Goal: Check status: Check status

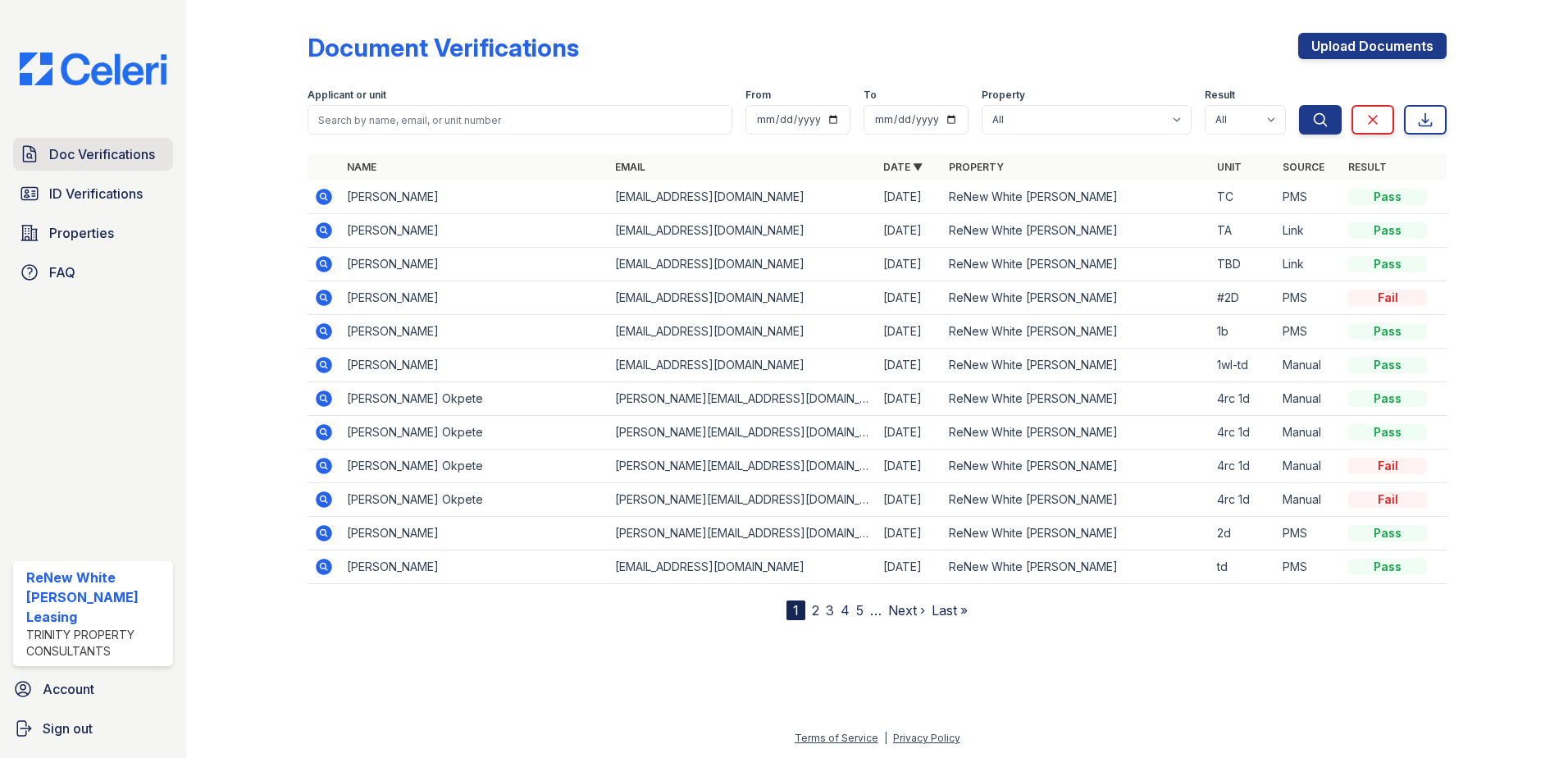
click at [109, 161] on span "Doc Verifications" at bounding box center [102, 154] width 106 height 20
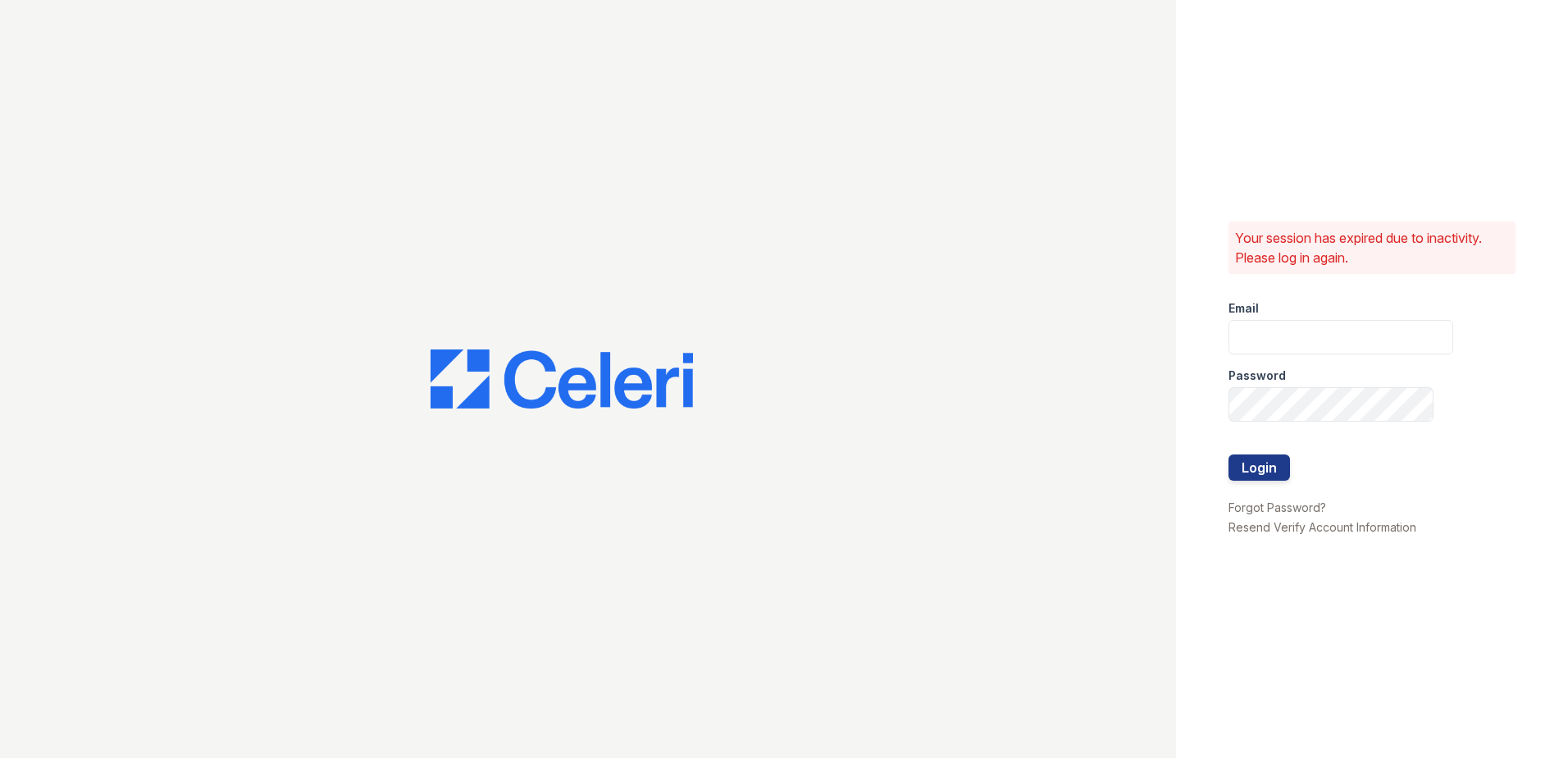
type input "[EMAIL_ADDRESS][DOMAIN_NAME]"
click at [1265, 475] on button "Login" at bounding box center [1259, 468] width 61 height 27
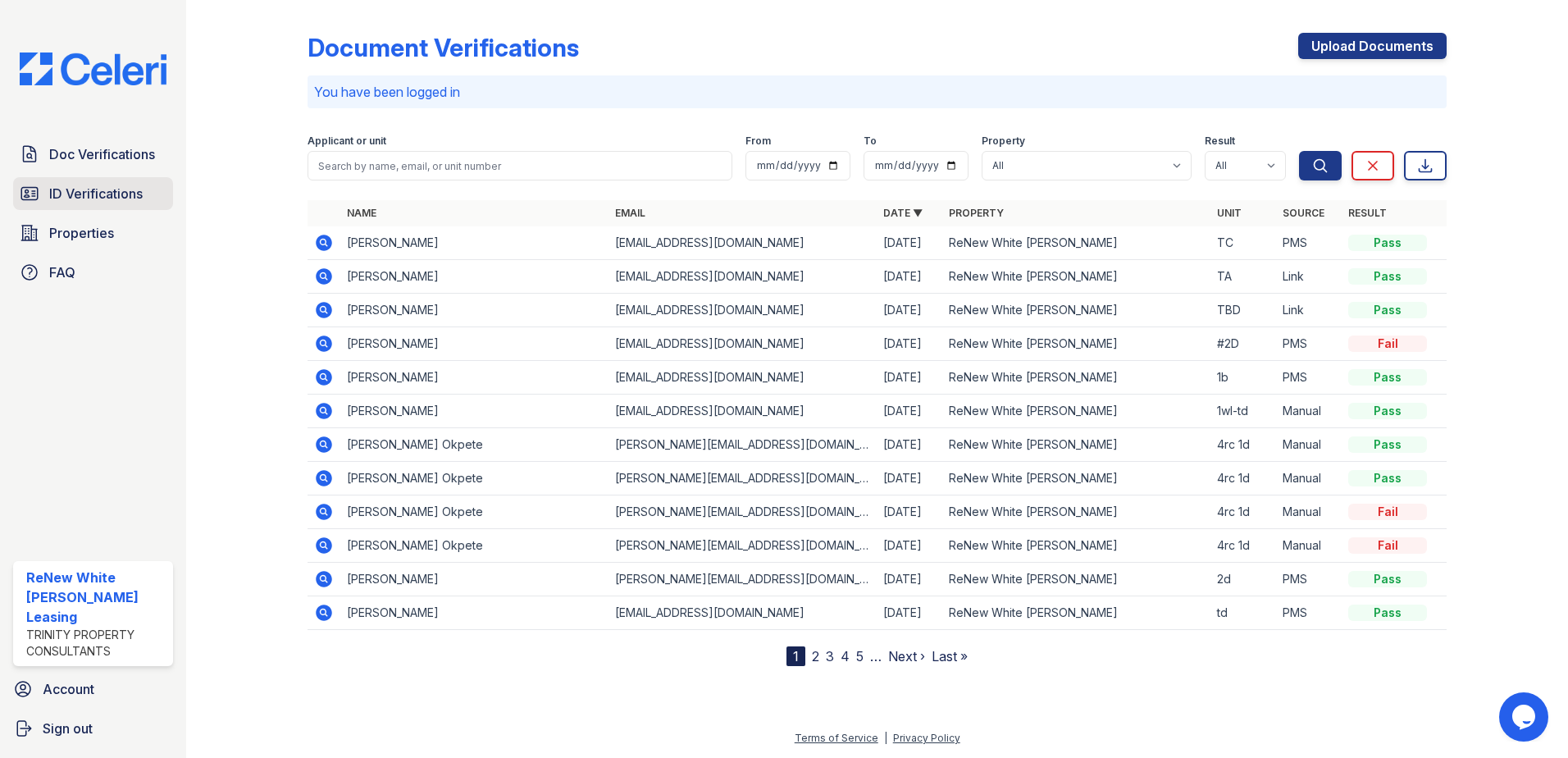
click at [140, 200] on span "ID Verifications" at bounding box center [96, 194] width 94 height 20
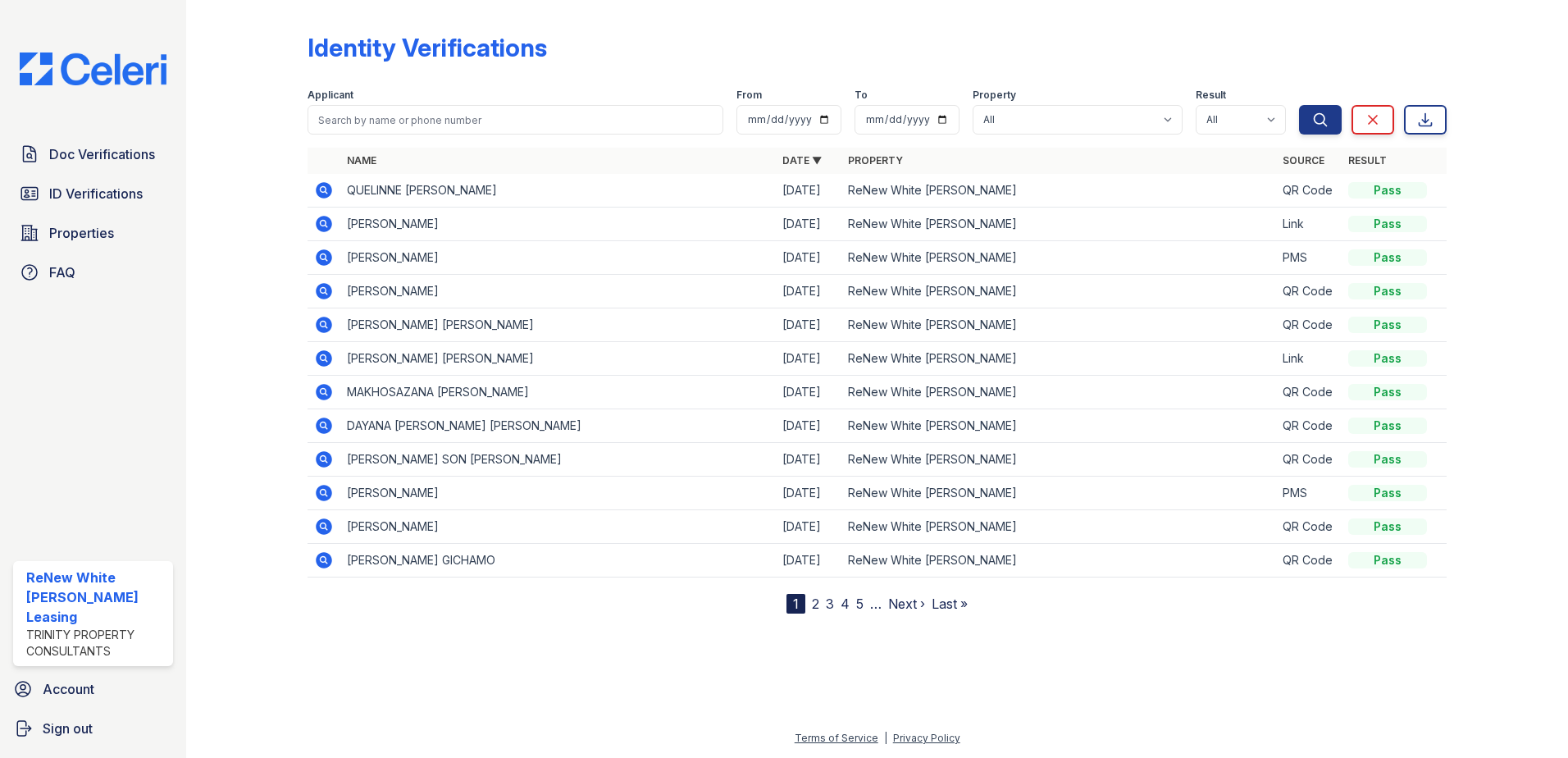
click at [816, 607] on link "2" at bounding box center [816, 603] width 8 height 16
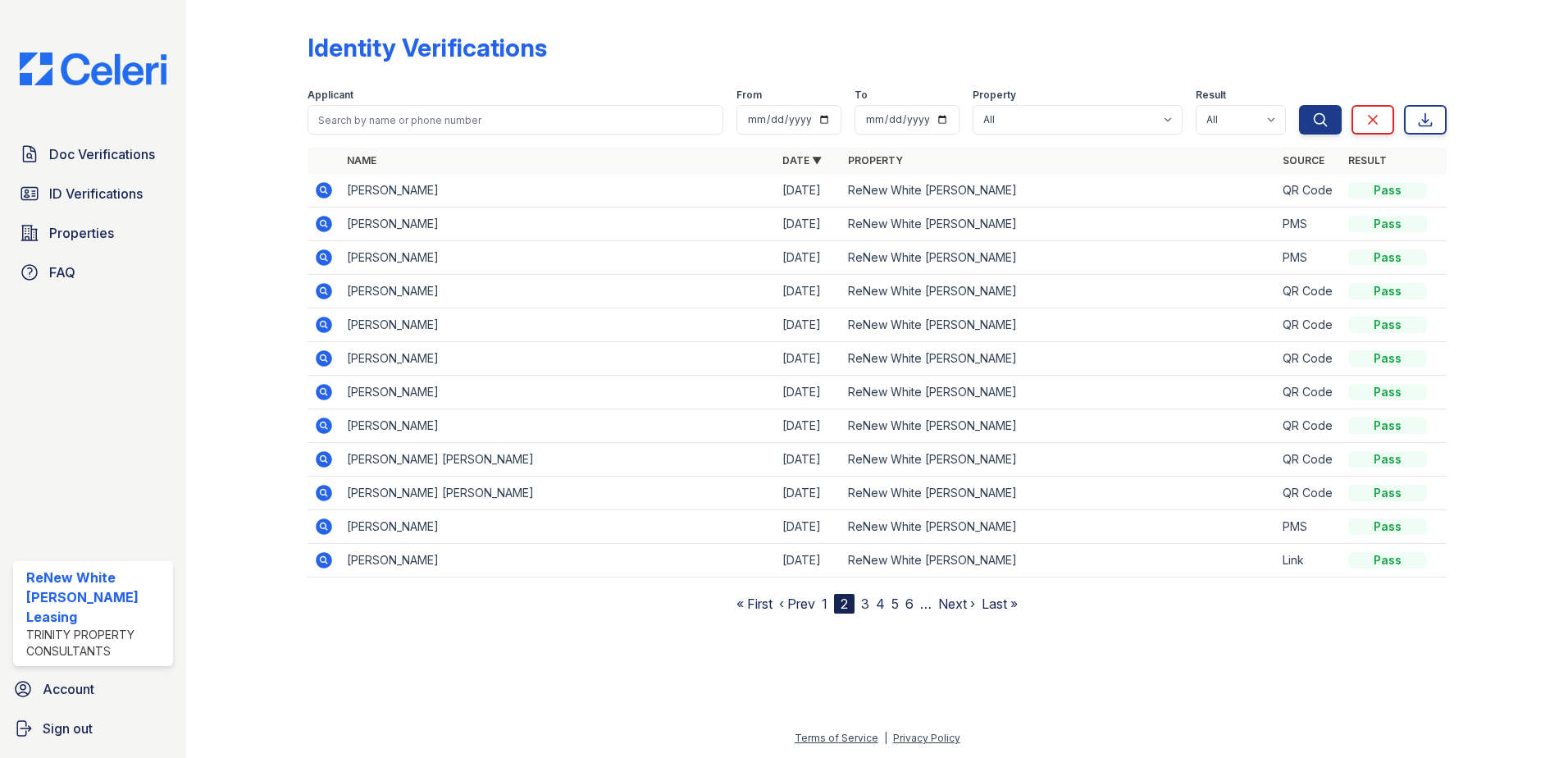
click at [826, 603] on link "1" at bounding box center [825, 603] width 6 height 16
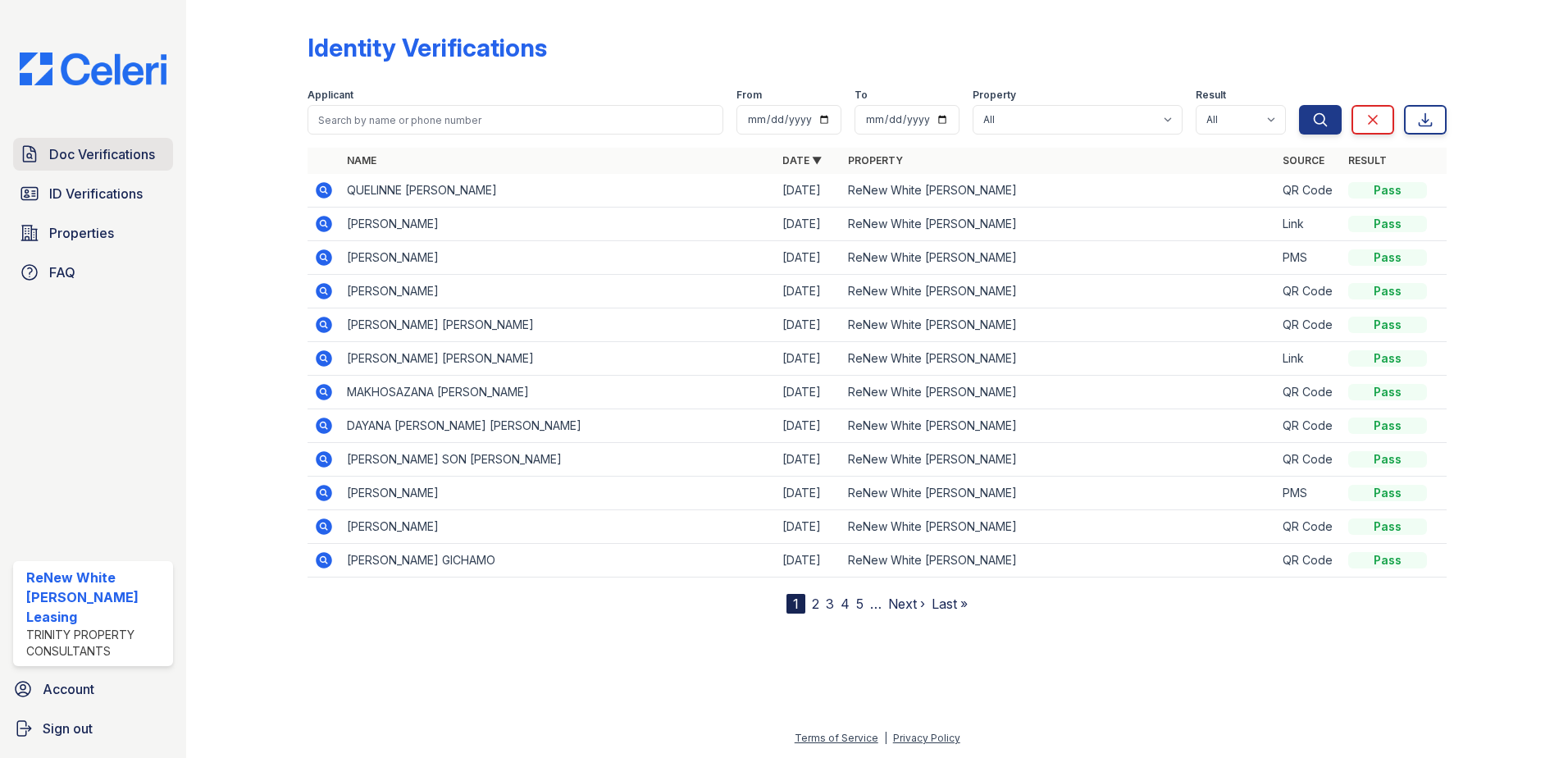
click at [106, 149] on span "Doc Verifications" at bounding box center [102, 154] width 106 height 20
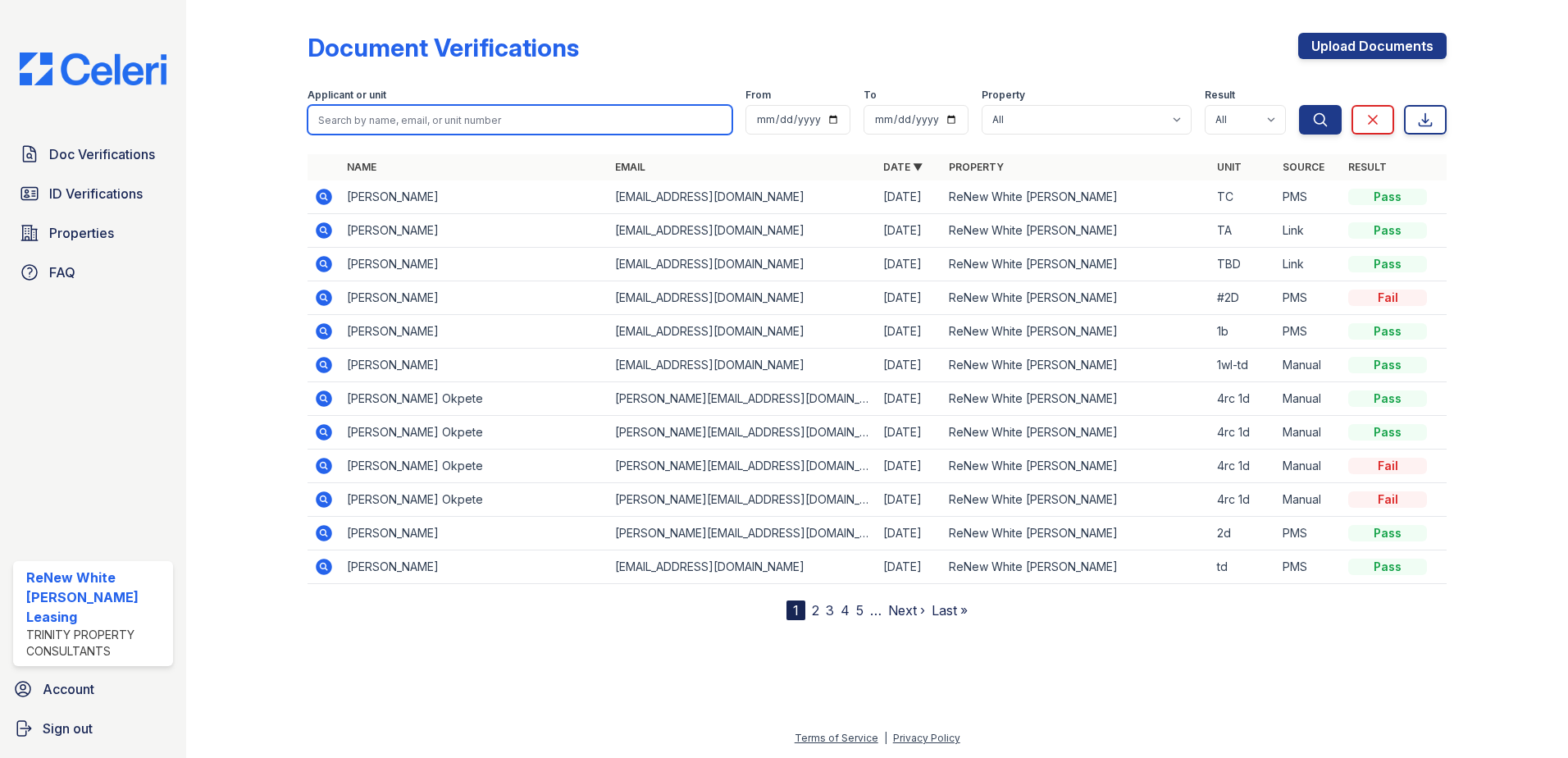
click at [404, 118] on input "search" at bounding box center [519, 119] width 425 height 30
type input "[PERSON_NAME]"
click at [1299, 105] on button "Search" at bounding box center [1320, 119] width 43 height 30
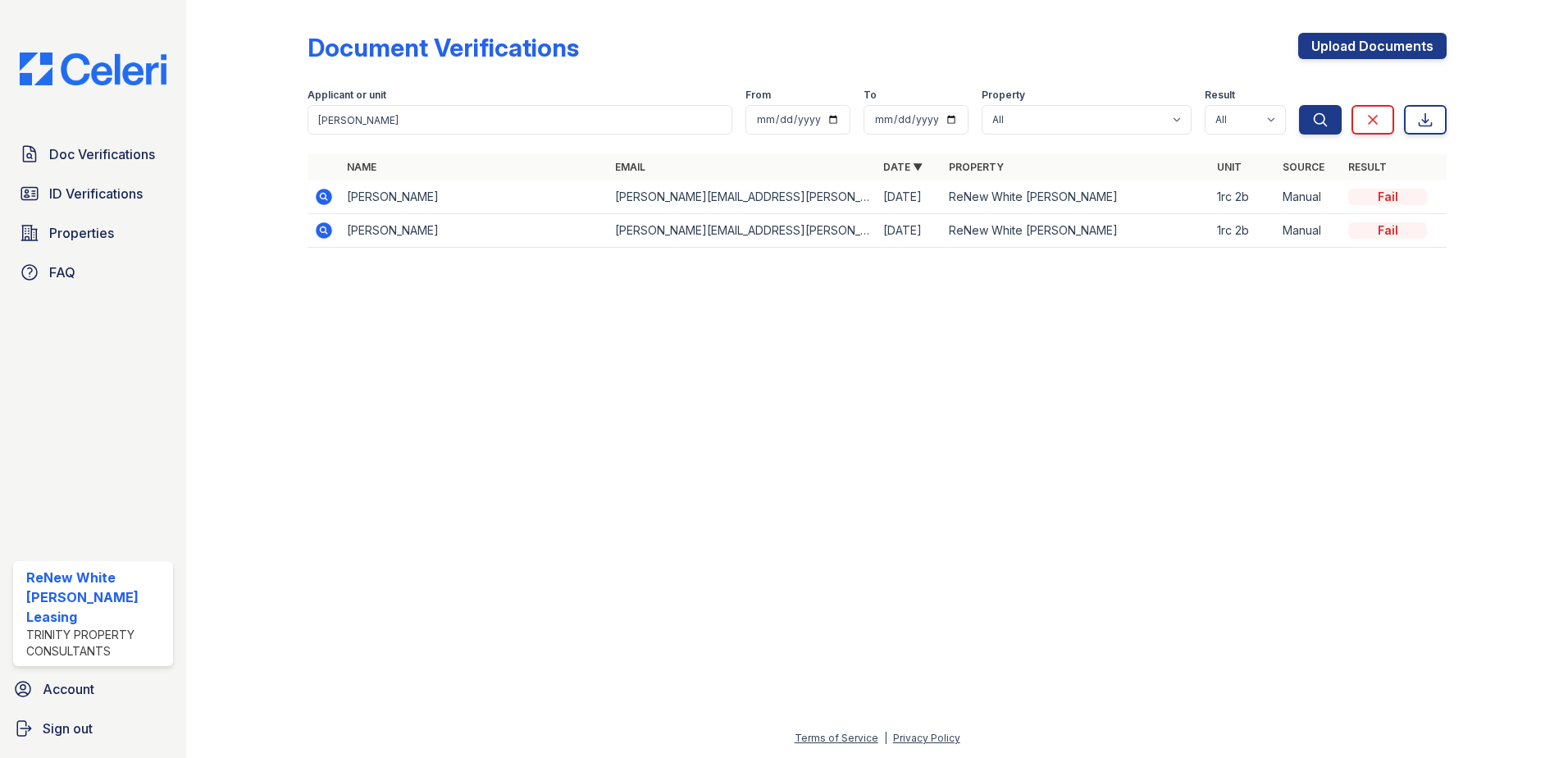
click at [326, 203] on icon at bounding box center [324, 197] width 16 height 16
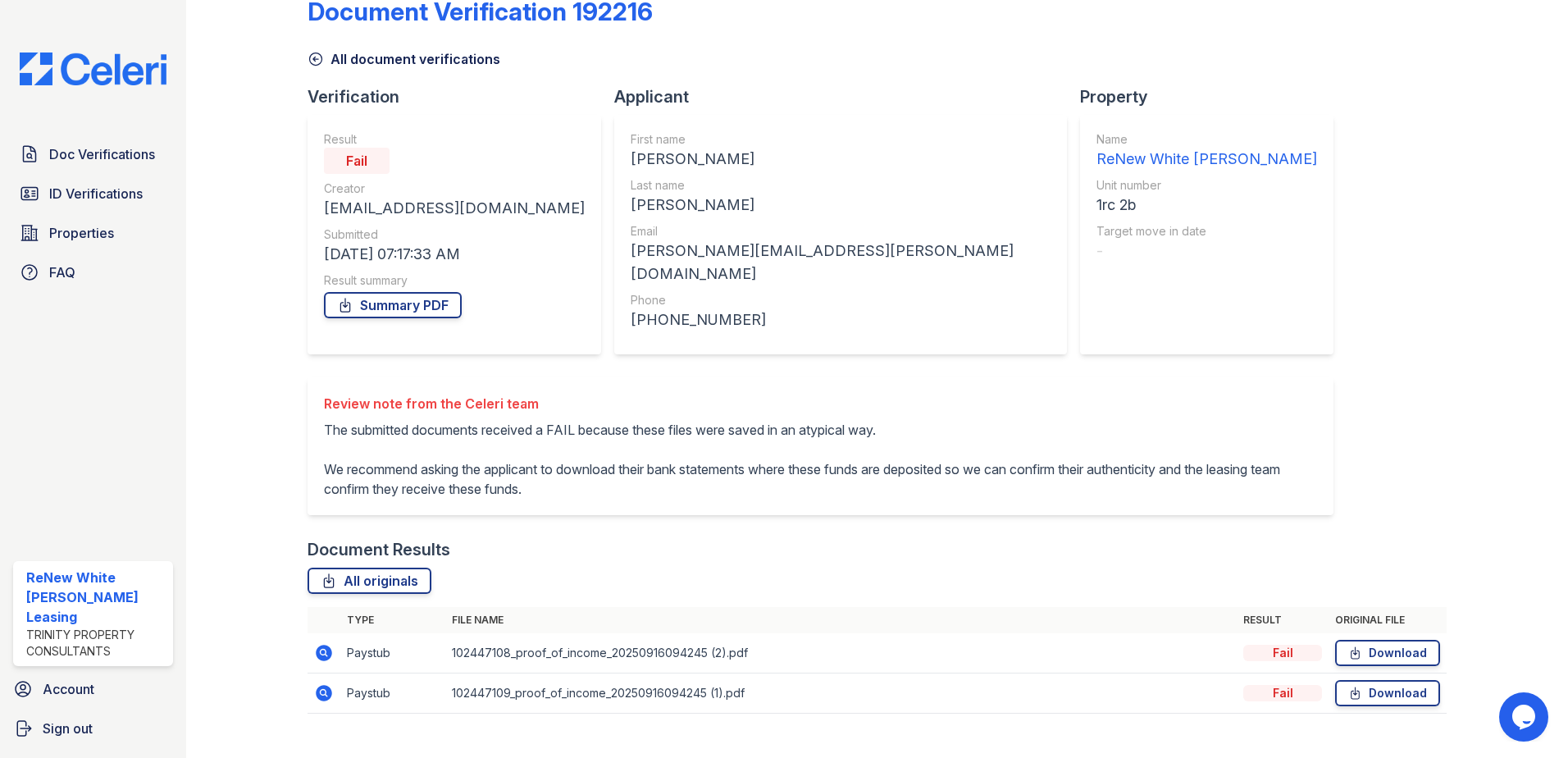
scroll to position [54, 0]
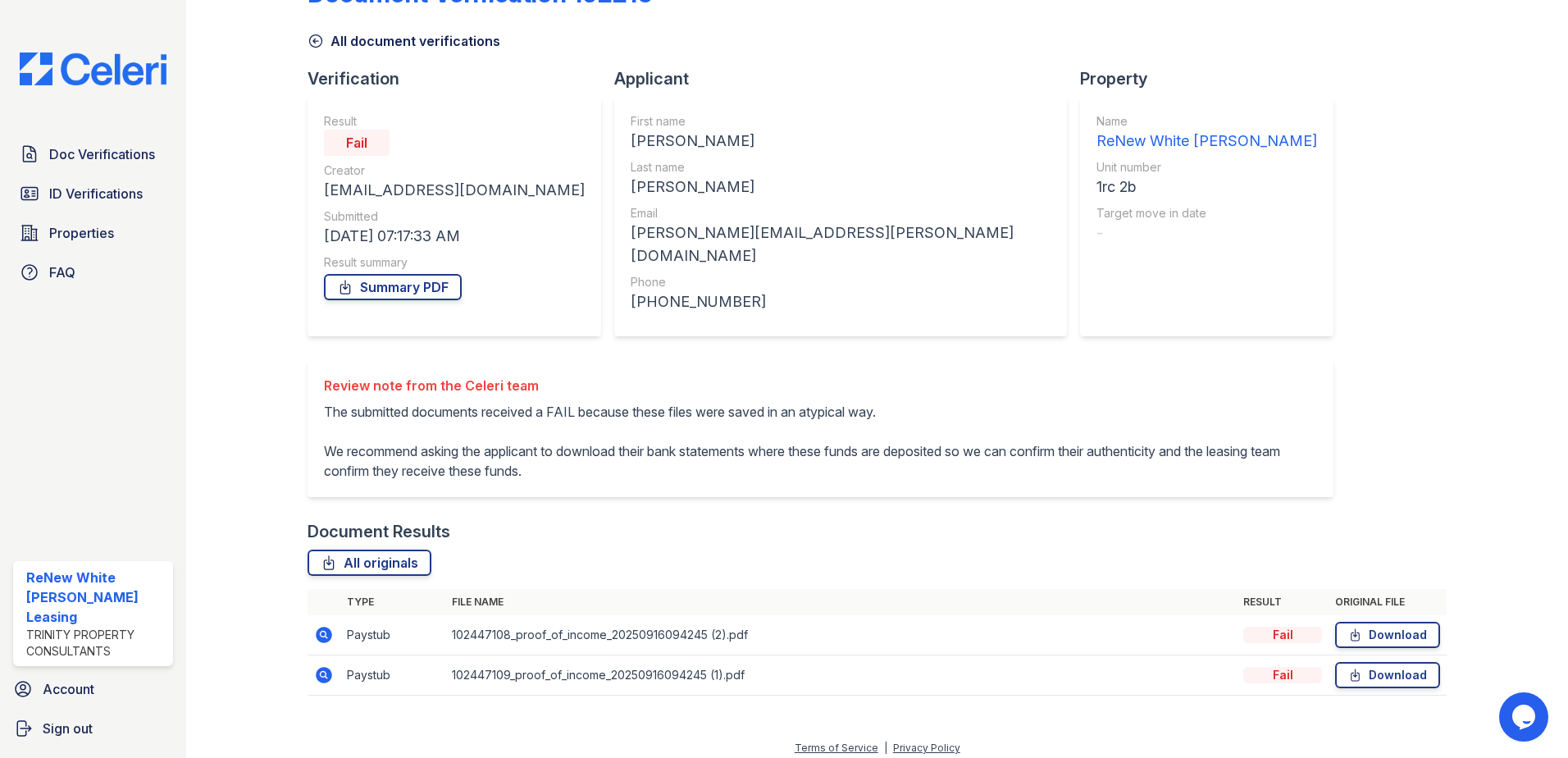
click at [317, 47] on icon at bounding box center [316, 41] width 12 height 12
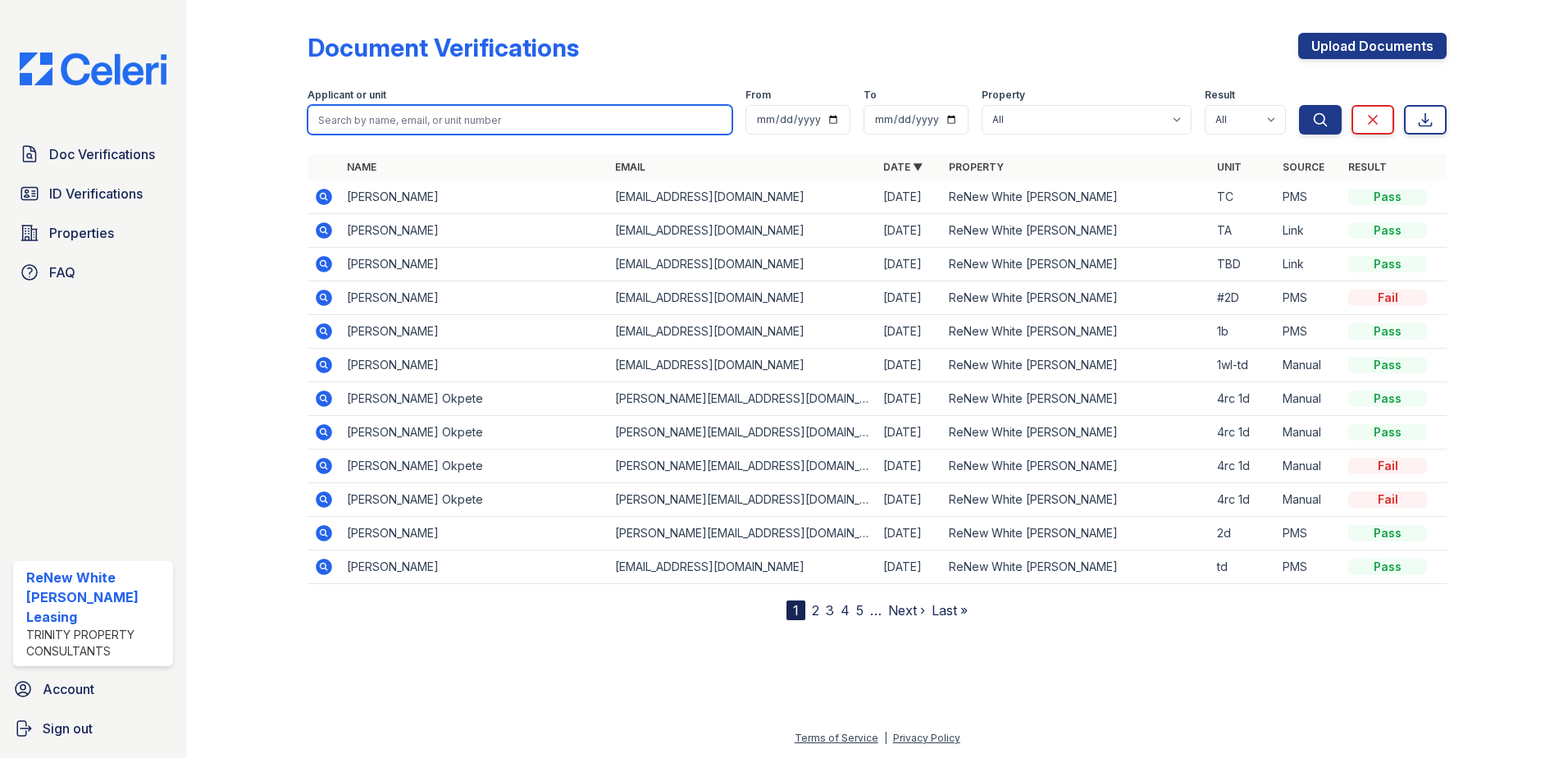
click at [431, 120] on input "search" at bounding box center [519, 119] width 425 height 30
type input "[PERSON_NAME]"
click at [1299, 105] on button "Search" at bounding box center [1320, 119] width 43 height 30
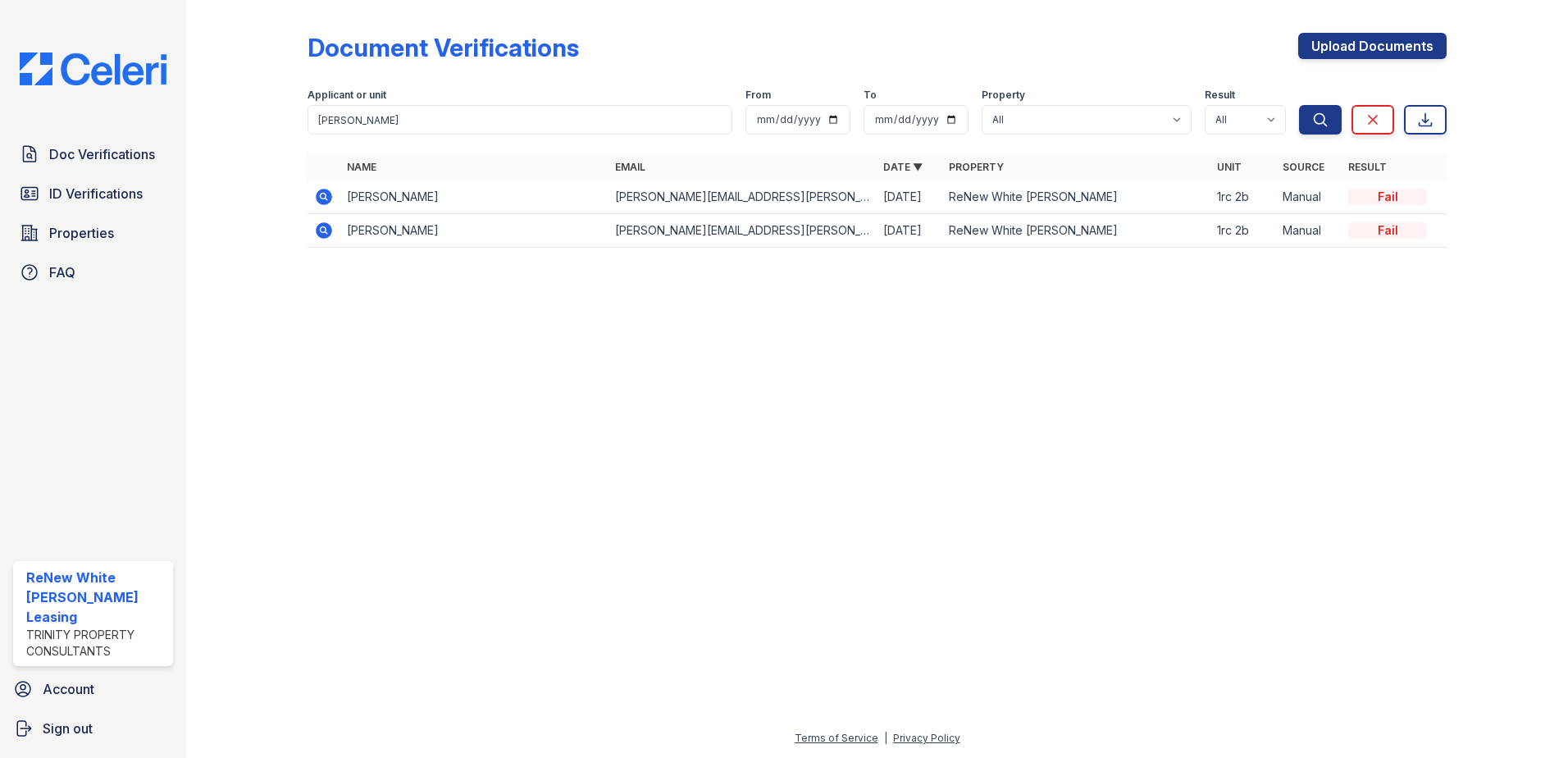
click at [324, 223] on icon at bounding box center [324, 230] width 20 height 20
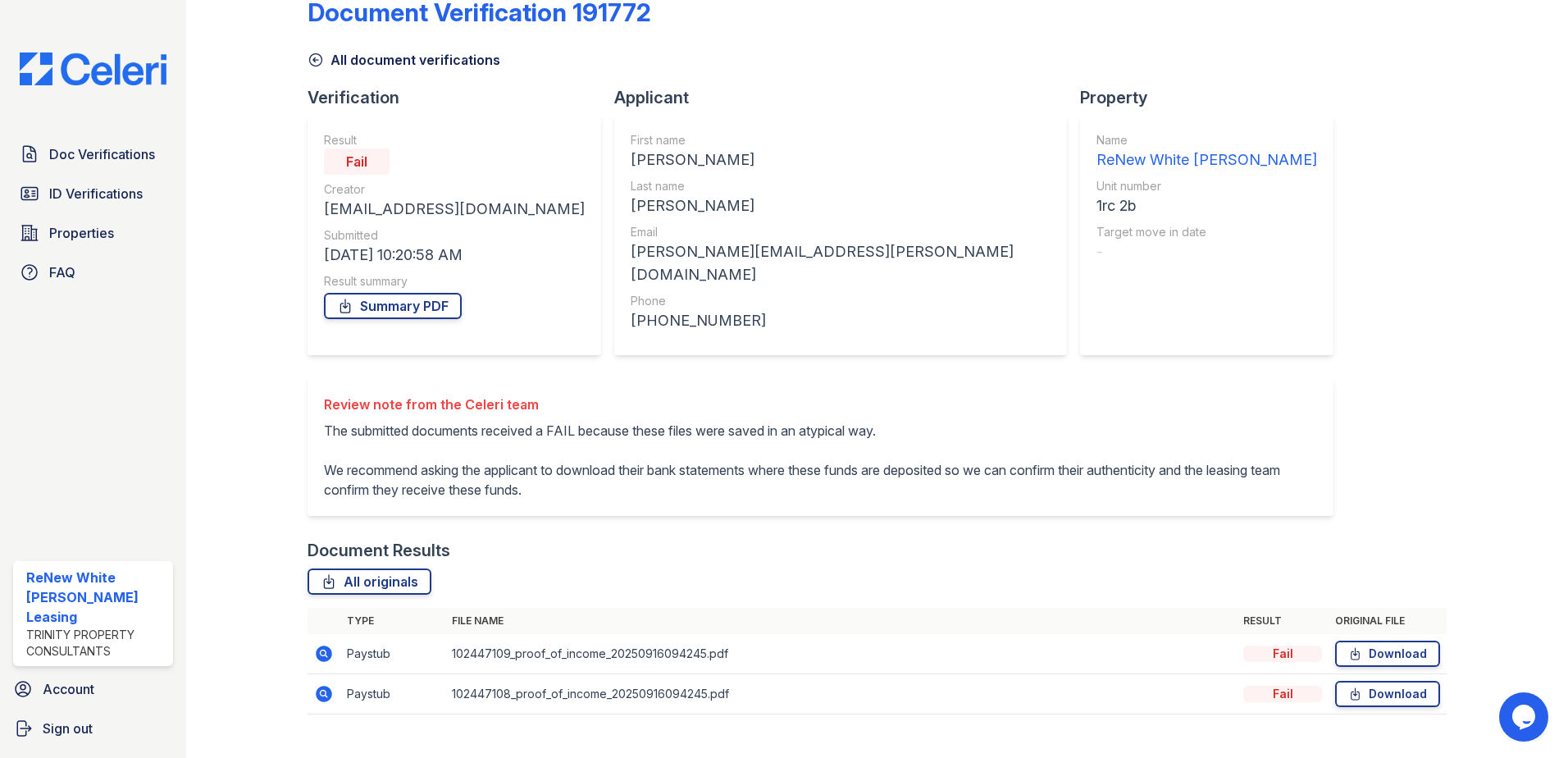
scroll to position [54, 0]
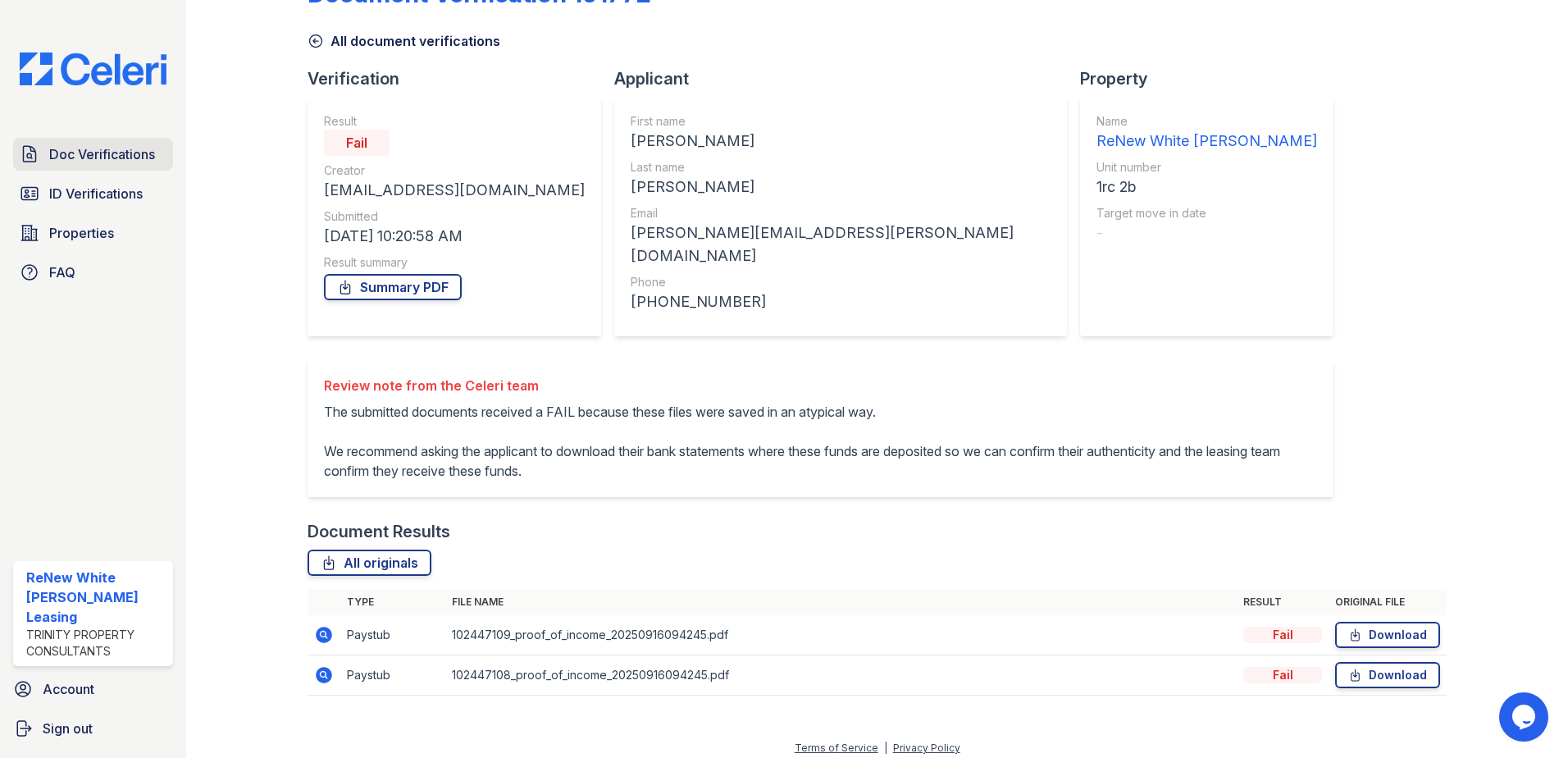
click at [133, 166] on link "Doc Verifications" at bounding box center [94, 154] width 160 height 32
